Goal: Task Accomplishment & Management: Use online tool/utility

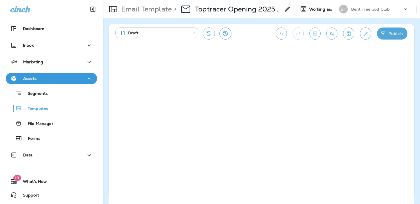
click at [360, 16] on div "Email Template > Toptracer Opening 2025 - 10/16 Working as: BT Bent Tree Golf C…" at bounding box center [261, 9] width 317 height 18
click at [360, 2] on div "Email Template > Toptracer Opening 2025 - 10/16 Working as: BT Bent Tree Golf C…" at bounding box center [261, 9] width 317 height 18
click at [360, 13] on div "Bent Tree Golf Club" at bounding box center [376, 9] width 51 height 9
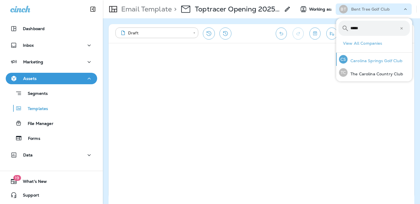
type input "*****"
click at [361, 63] on div "CS Carolina Springs Golf Club" at bounding box center [371, 59] width 68 height 13
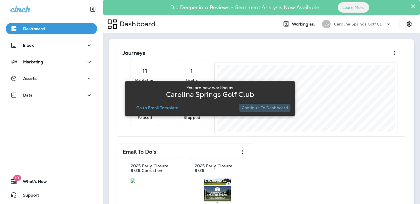
click at [278, 107] on p "Continue to Dashboard" at bounding box center [265, 107] width 47 height 5
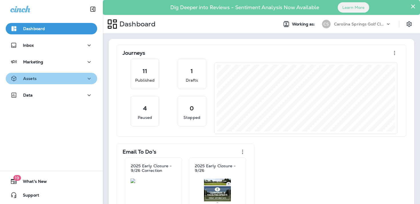
click at [73, 75] on div "Assets" at bounding box center [51, 78] width 82 height 7
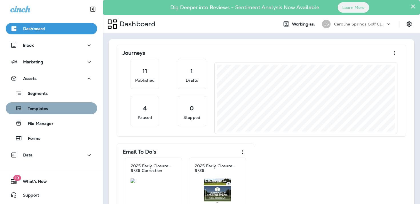
click at [68, 112] on div "Templates" at bounding box center [51, 108] width 87 height 9
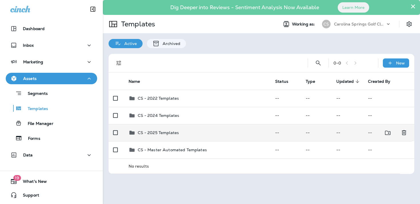
click at [214, 131] on div "CS - 2025 Templates" at bounding box center [198, 132] width 138 height 7
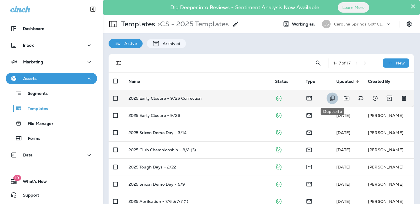
click at [331, 99] on icon "Duplicate" at bounding box center [332, 98] width 7 height 7
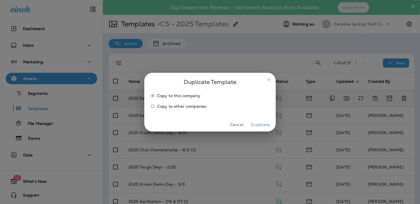
click at [257, 126] on button "Duplicate" at bounding box center [260, 124] width 21 height 9
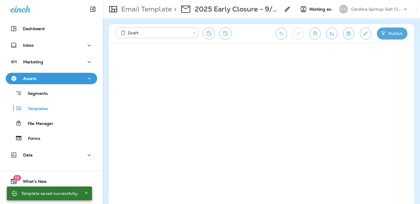
click at [363, 32] on icon "Edit details" at bounding box center [366, 34] width 6 height 6
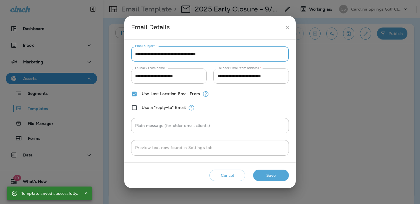
click at [250, 61] on input "**********" at bounding box center [210, 53] width 158 height 15
paste input "text"
type input "**********"
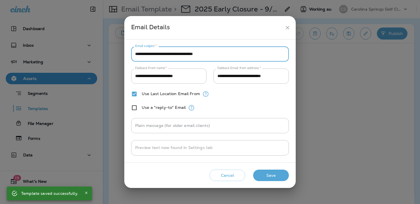
click at [273, 176] on button "Save" at bounding box center [271, 175] width 36 height 12
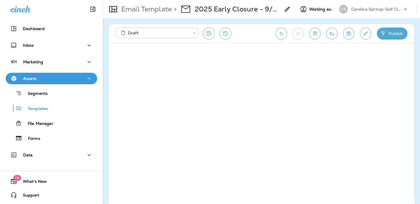
click at [286, 9] on icon at bounding box center [287, 9] width 7 height 7
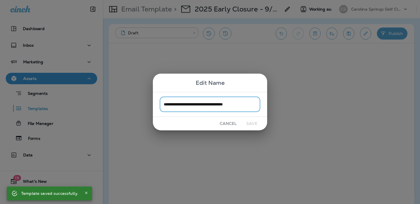
click at [176, 104] on input "**********" at bounding box center [210, 104] width 101 height 15
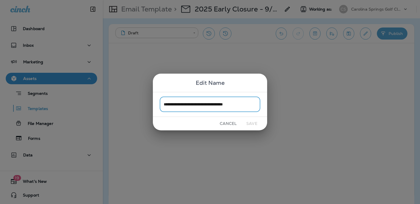
drag, startPoint x: 175, startPoint y: 105, endPoint x: 199, endPoint y: 105, distance: 24.3
click at [199, 105] on input "**********" at bounding box center [210, 104] width 101 height 15
drag, startPoint x: 215, startPoint y: 104, endPoint x: 420, endPoint y: 133, distance: 206.9
click at [420, 133] on div "**********" at bounding box center [210, 102] width 420 height 204
type input "**********"
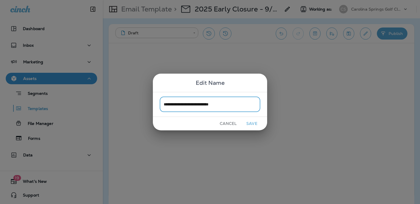
click at [256, 125] on button "Save" at bounding box center [251, 123] width 21 height 9
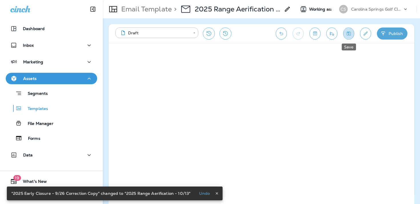
click at [350, 35] on icon "Save" at bounding box center [349, 33] width 4 height 4
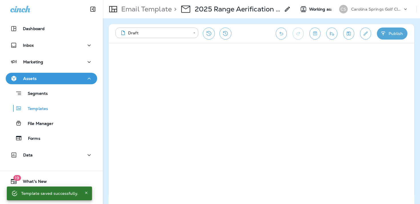
click at [349, 34] on icon "Save" at bounding box center [349, 33] width 4 height 4
click at [335, 31] on icon "Send test email" at bounding box center [332, 34] width 6 height 6
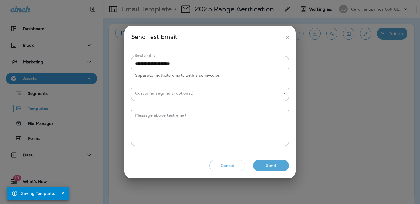
click at [233, 172] on div "Cancel Send" at bounding box center [210, 165] width 162 height 16
click at [230, 167] on button "Cancel" at bounding box center [228, 166] width 36 height 12
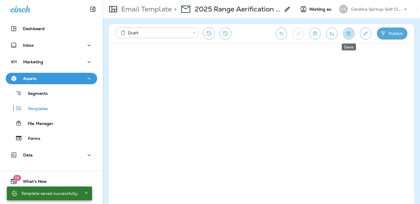
click at [350, 35] on icon "Save" at bounding box center [349, 34] width 6 height 6
click at [329, 37] on button "Send test email" at bounding box center [331, 33] width 11 height 12
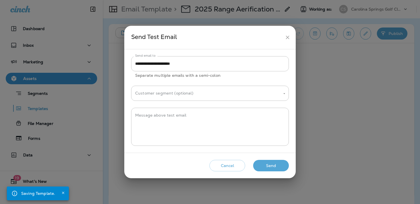
click at [281, 165] on button "Send" at bounding box center [271, 166] width 36 height 12
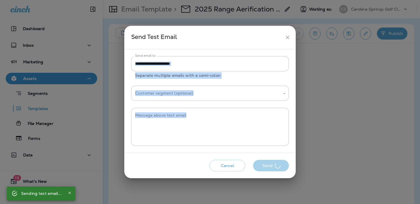
click at [281, 165] on div "Cancel Send" at bounding box center [210, 165] width 162 height 16
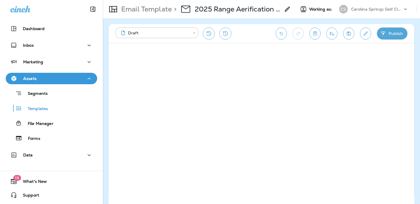
click at [332, 34] on icon "Send test email" at bounding box center [332, 34] width 6 height 6
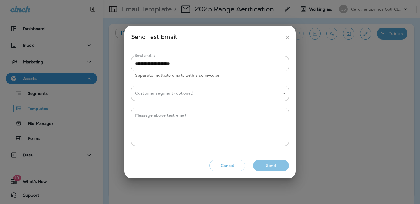
click at [270, 166] on button "Send" at bounding box center [271, 166] width 36 height 12
click at [270, 166] on div "Cancel Send" at bounding box center [210, 165] width 162 height 16
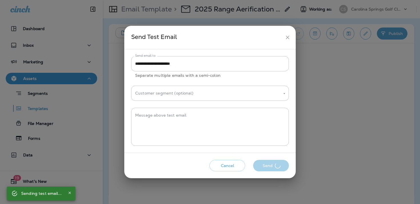
click at [270, 166] on div "Cancel Send" at bounding box center [210, 165] width 162 height 16
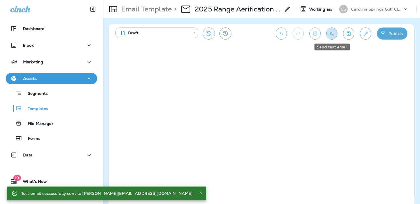
click at [333, 38] on button "Send test email" at bounding box center [331, 33] width 11 height 12
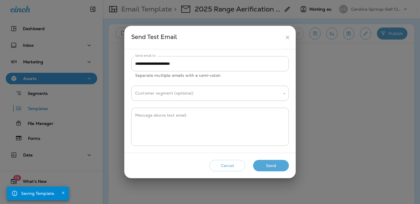
click at [272, 160] on button "Send" at bounding box center [271, 166] width 36 height 12
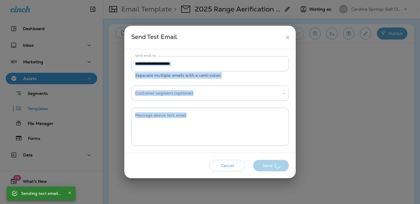
click at [272, 160] on div "Cancel Send" at bounding box center [210, 165] width 162 height 16
